Goal: Obtain resource: Download file/media

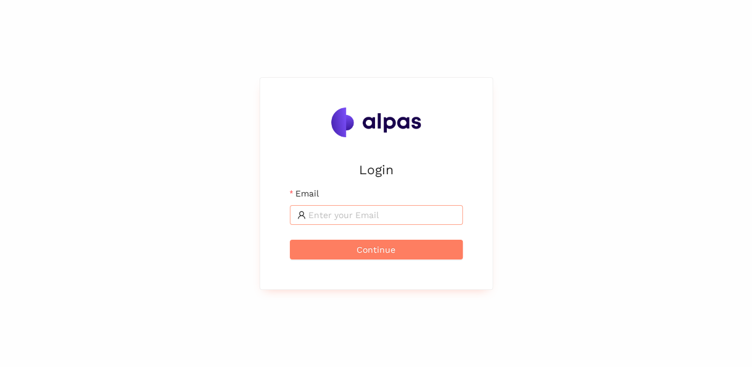
click at [379, 209] on input "Email" at bounding box center [381, 215] width 147 height 14
type input "fernando.souza@landisgyr.com"
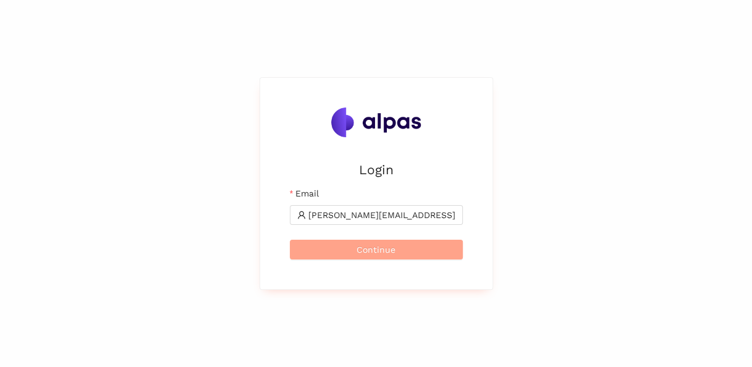
click at [372, 253] on span "Continue" at bounding box center [375, 250] width 39 height 14
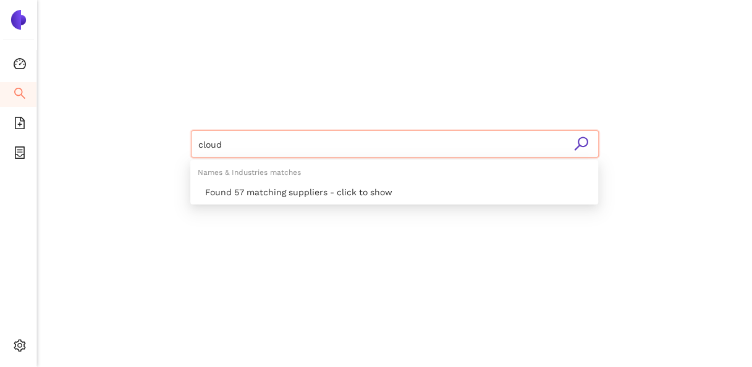
type input "cloud"
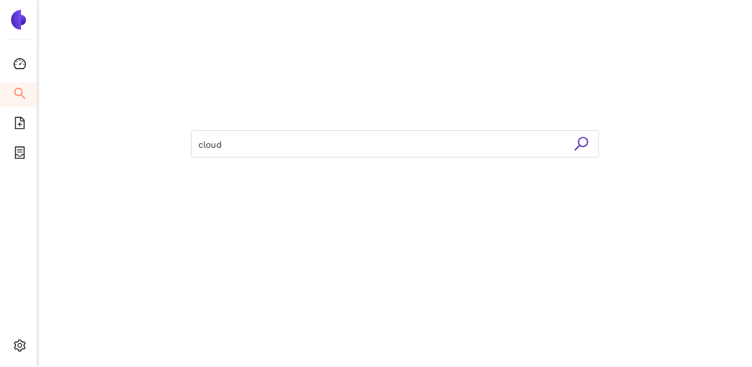
click at [582, 138] on icon "search" at bounding box center [580, 143] width 15 height 15
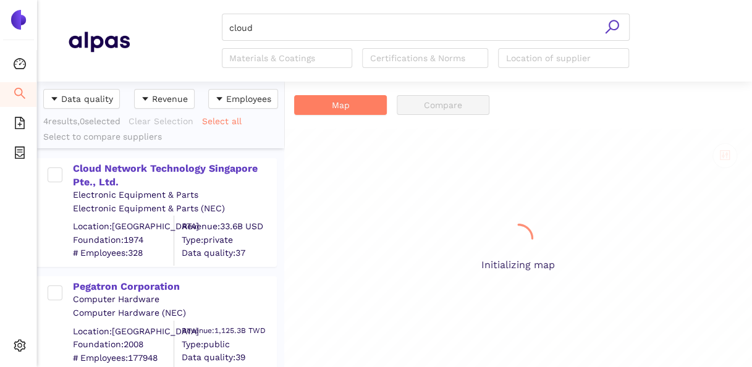
scroll to position [275, 237]
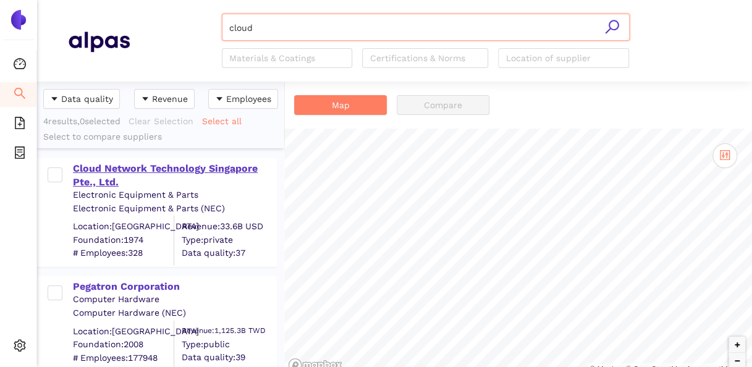
click at [147, 167] on div "Cloud Network Technology Singapore Pte., Ltd." at bounding box center [174, 176] width 203 height 28
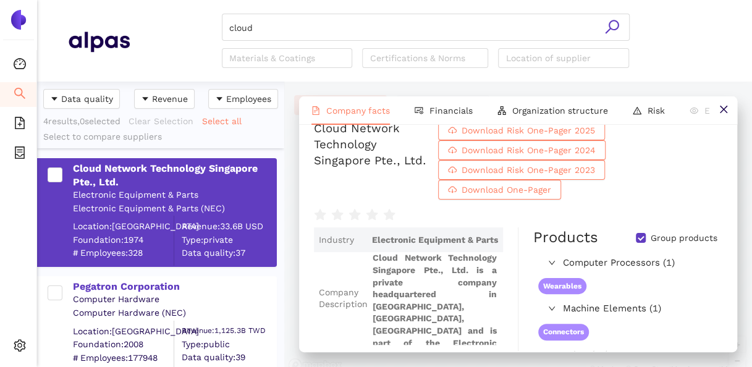
scroll to position [0, 0]
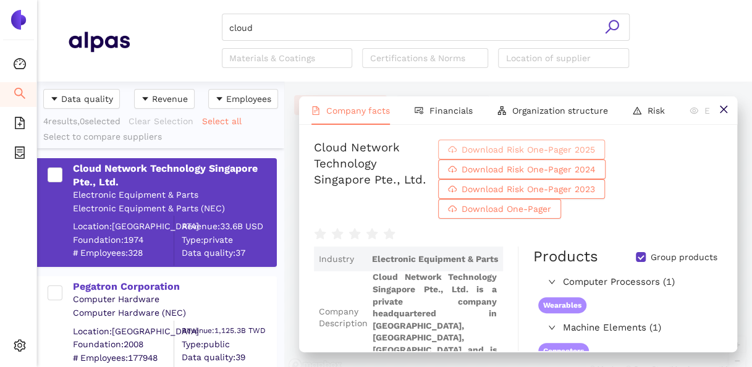
click at [595, 156] on span "Download Risk One-Pager 2025" at bounding box center [527, 150] width 133 height 14
click at [724, 106] on icon "close" at bounding box center [723, 109] width 10 height 10
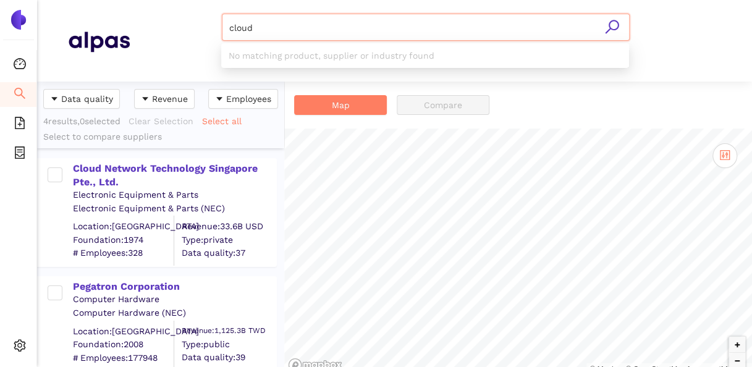
drag, startPoint x: 256, startPoint y: 25, endPoint x: 209, endPoint y: 31, distance: 47.3
click at [209, 31] on div "cloud Materials & Coatings Certifications & Norms Location of supplier" at bounding box center [425, 41] width 591 height 54
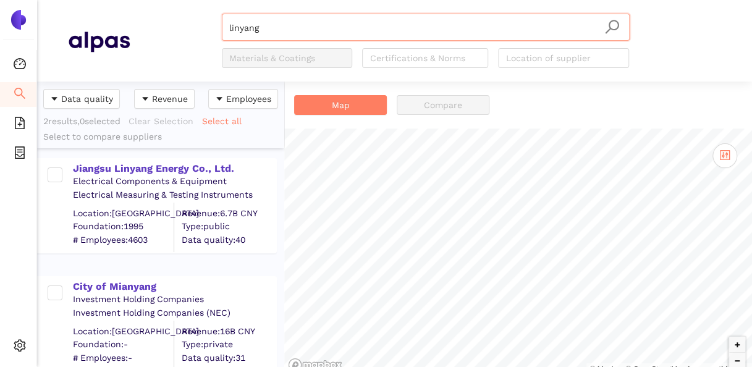
drag, startPoint x: 158, startPoint y: 167, endPoint x: 209, endPoint y: 178, distance: 52.0
click at [158, 167] on div "Jiangsu Linyang Energy Co., Ltd." at bounding box center [174, 169] width 203 height 14
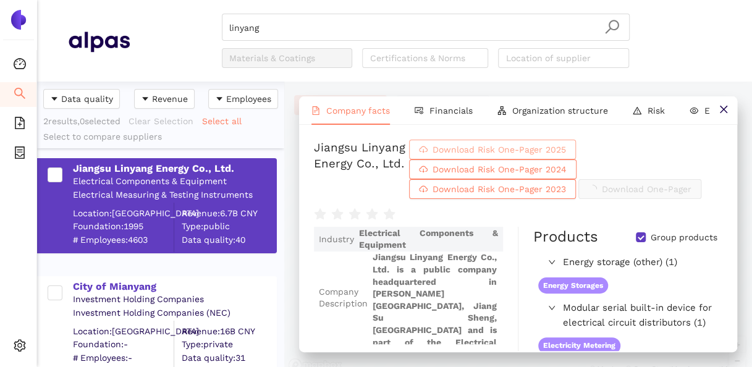
click at [552, 155] on span "Download Risk One-Pager 2025" at bounding box center [498, 150] width 133 height 14
click at [289, 31] on input "linyang" at bounding box center [425, 27] width 393 height 27
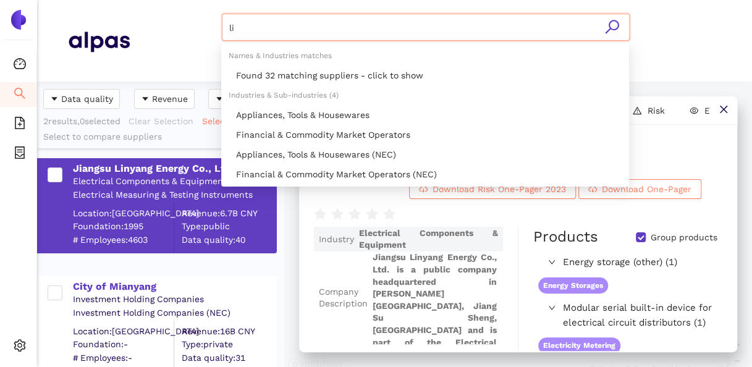
type input "l"
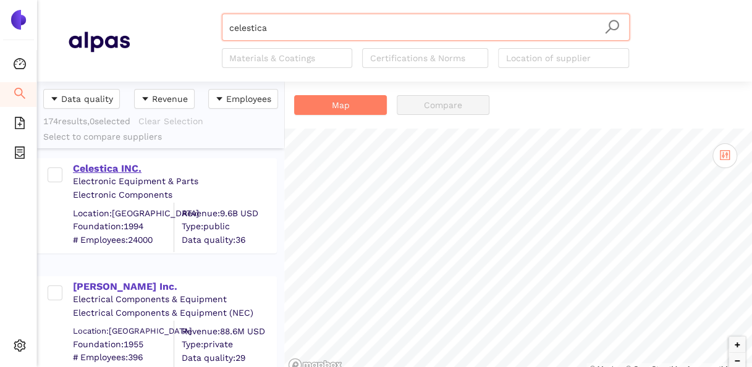
type input "celestica"
click at [116, 162] on div "Celestica INC." at bounding box center [174, 169] width 203 height 14
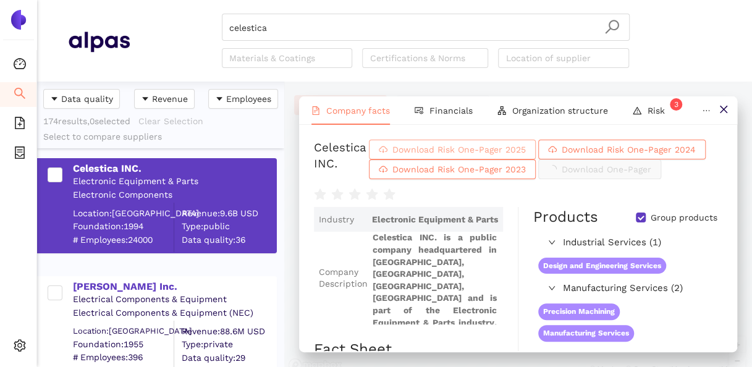
click at [520, 156] on span "Download Risk One-Pager 2025" at bounding box center [458, 150] width 133 height 14
